Goal: Navigation & Orientation: Go to known website

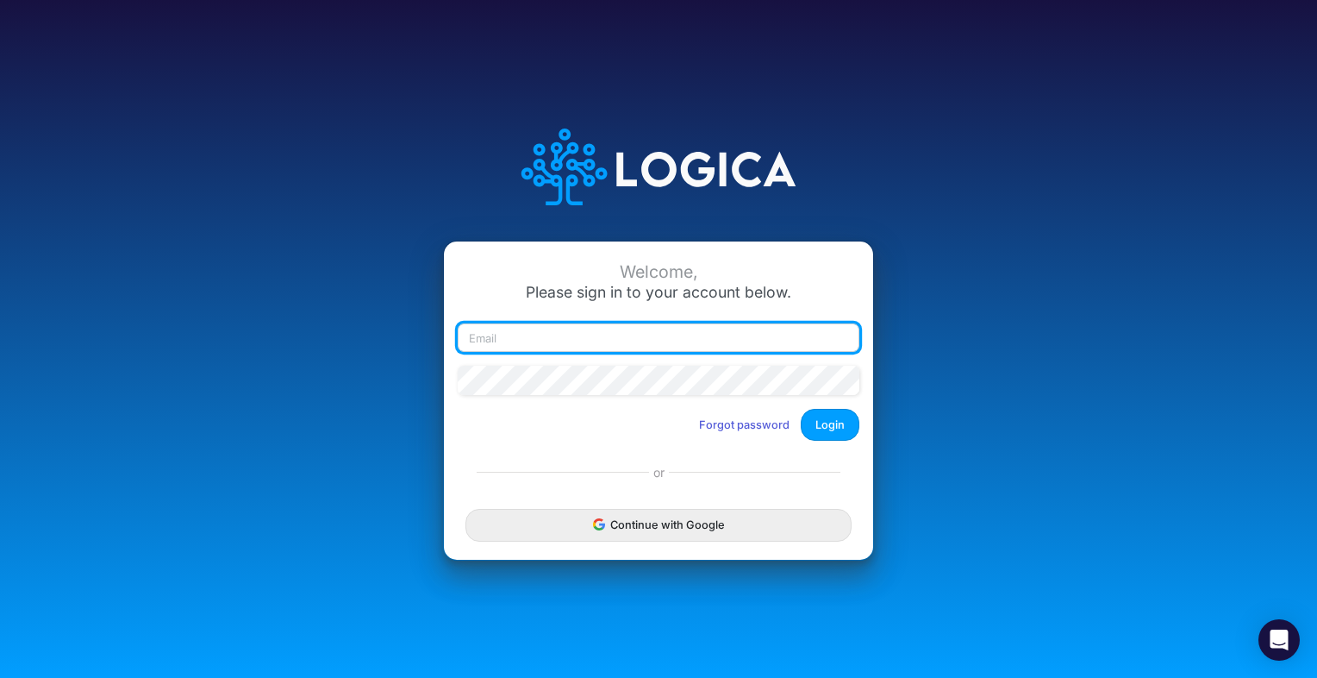
click at [607, 338] on input "email" at bounding box center [659, 337] width 402 height 29
type input "[PERSON_NAME][EMAIL_ADDRESS][DOMAIN_NAME]"
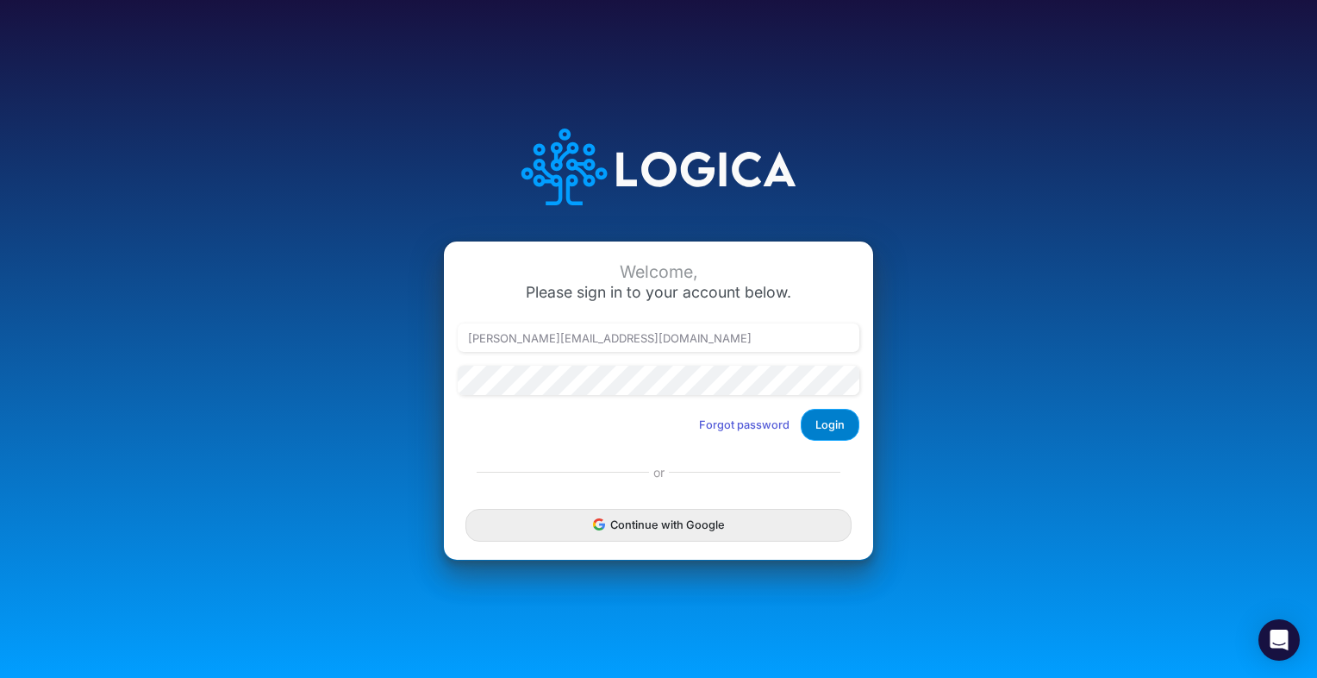
click at [839, 418] on button "Login" at bounding box center [830, 425] width 59 height 32
